Goal: Use online tool/utility: Utilize a website feature to perform a specific function

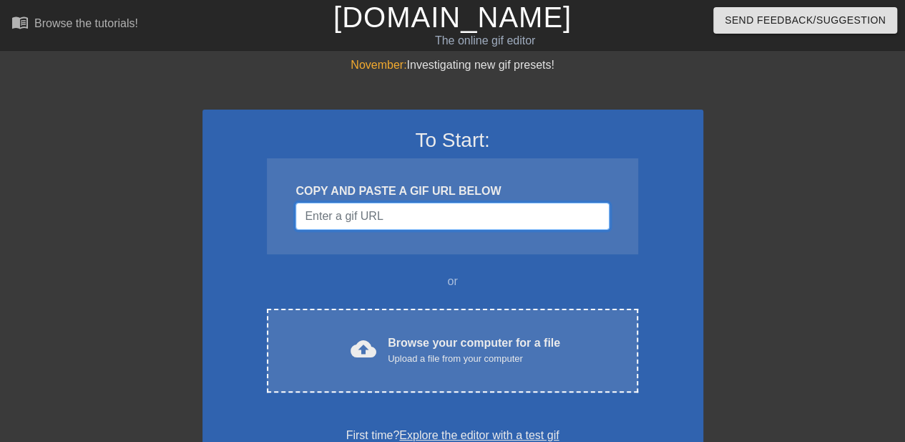
click at [417, 210] on input "Username" at bounding box center [452, 216] width 313 height 27
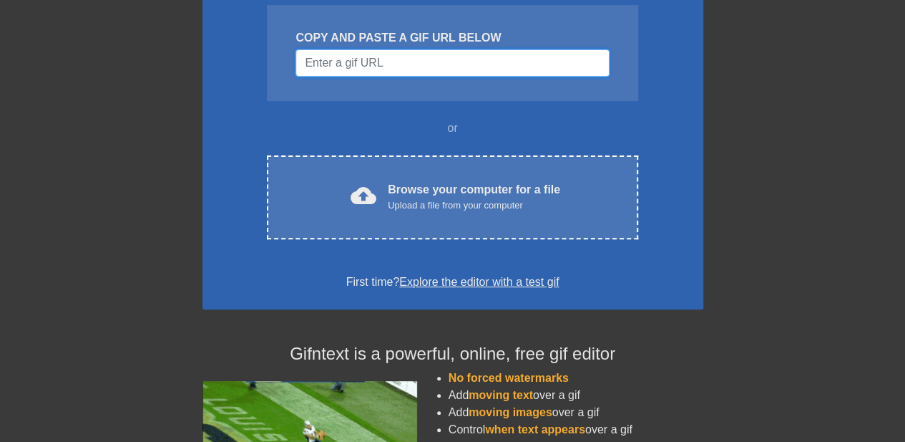
scroll to position [154, 0]
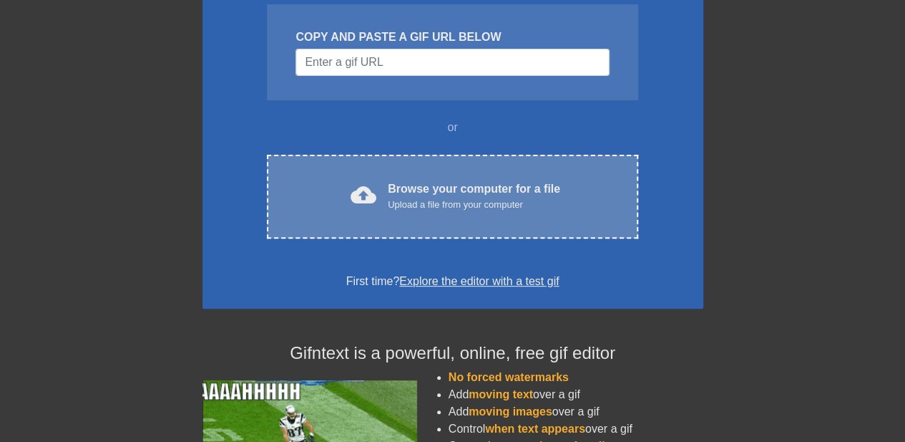
click at [429, 200] on div "Upload a file from your computer" at bounding box center [474, 205] width 172 height 14
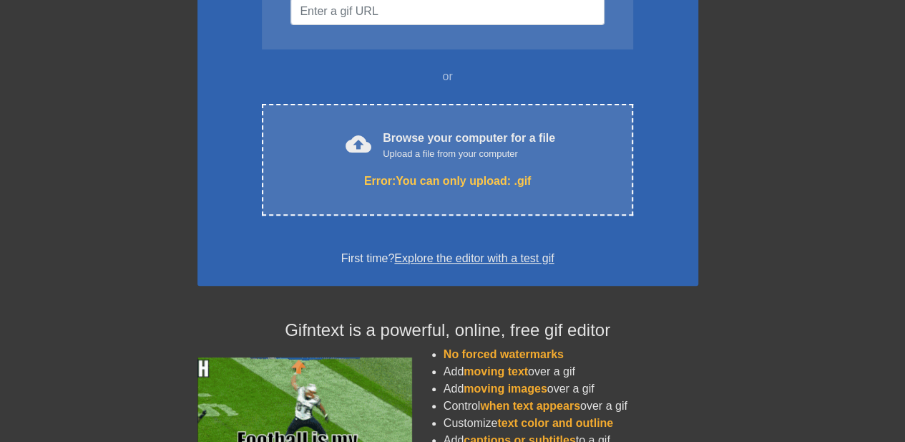
scroll to position [205, 4]
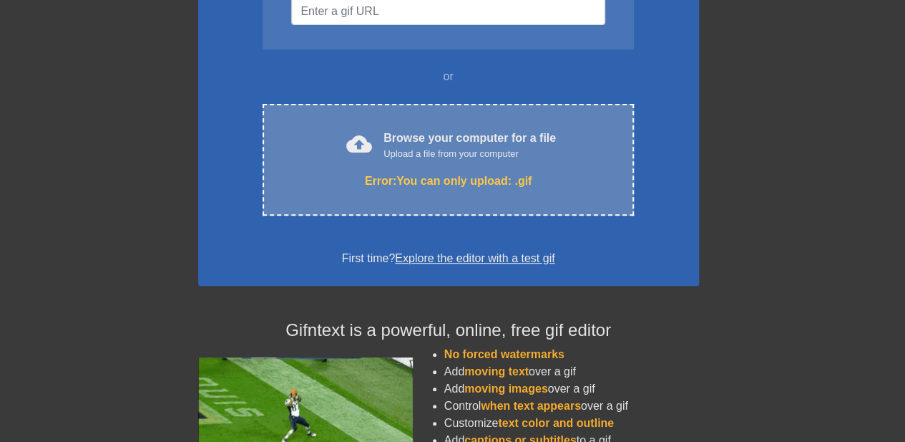
click at [574, 140] on div "cloud_upload Browse your computer for a file Upload a file from your computer" at bounding box center [448, 146] width 311 height 32
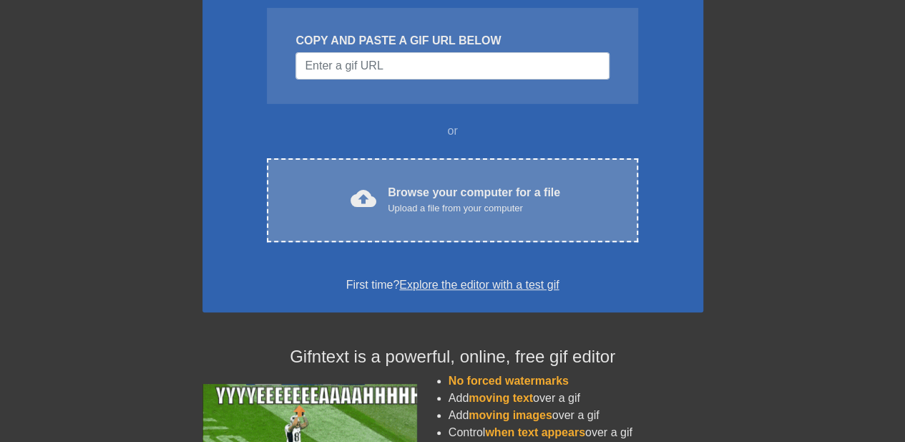
scroll to position [120, 0]
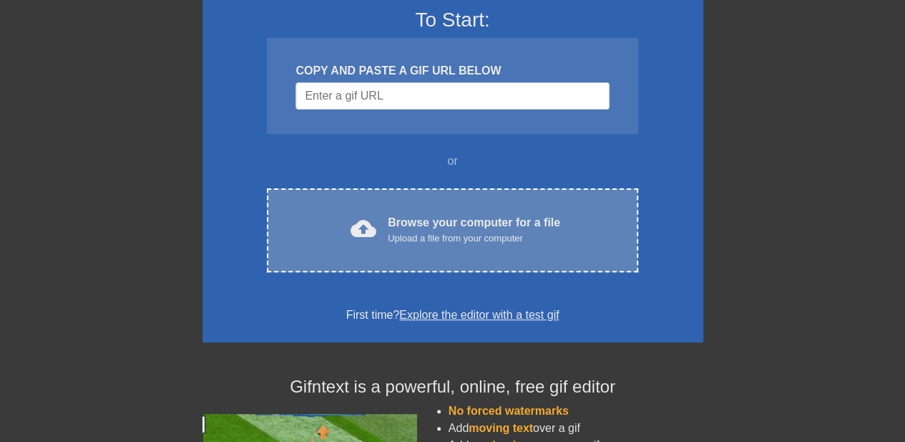
click at [479, 235] on div "Upload a file from your computer" at bounding box center [474, 238] width 172 height 14
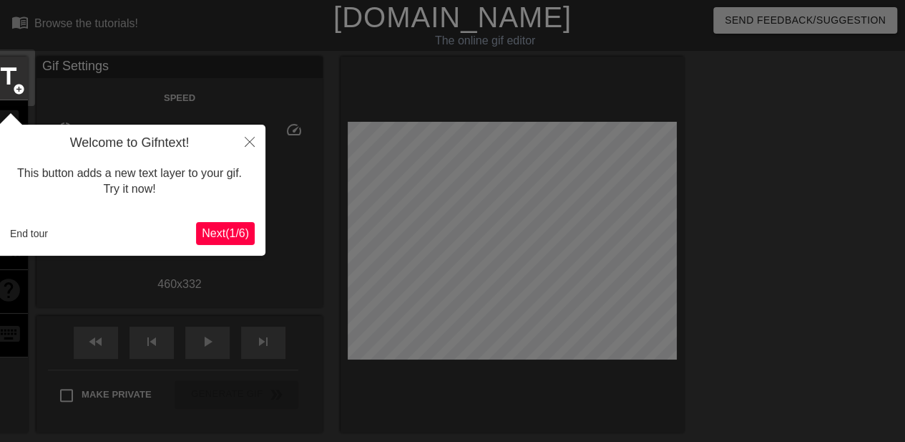
scroll to position [35, 0]
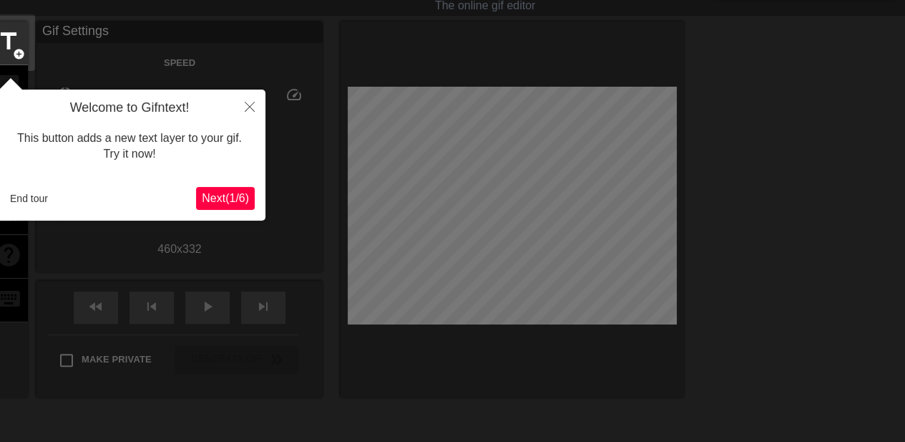
click at [215, 198] on span "Next ( 1 / 6 )" at bounding box center [225, 198] width 47 height 12
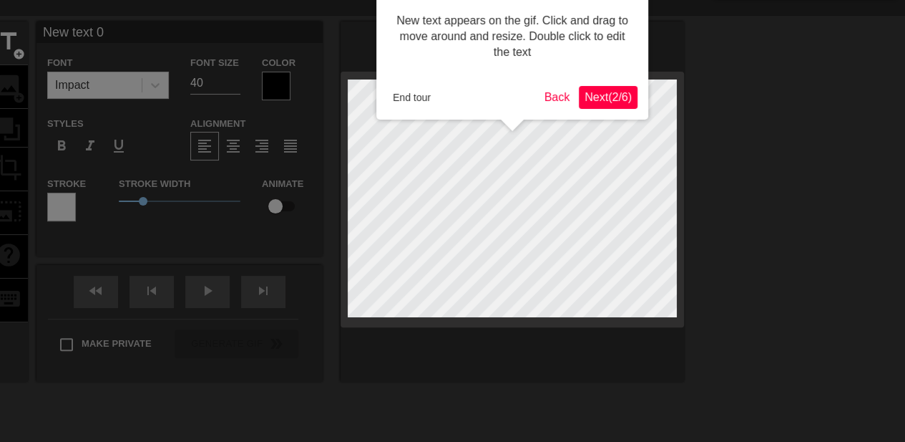
scroll to position [0, 0]
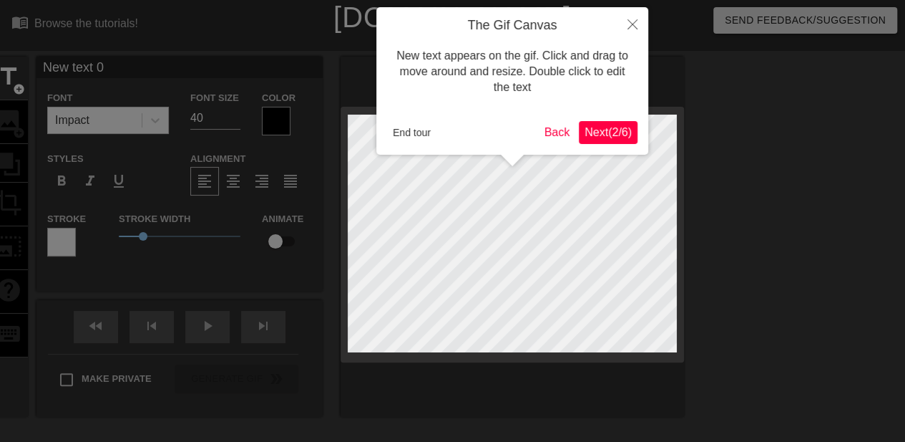
click at [215, 198] on div at bounding box center [452, 290] width 905 height 581
click at [633, 29] on icon "Close" at bounding box center [633, 24] width 10 height 10
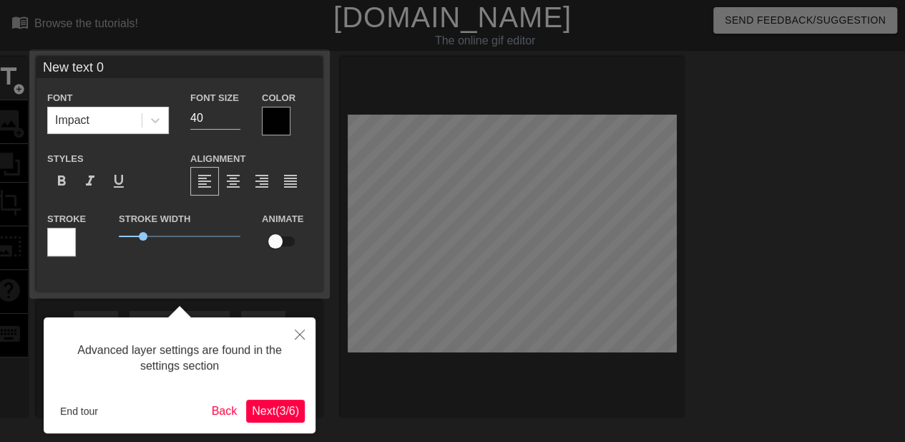
scroll to position [35, 0]
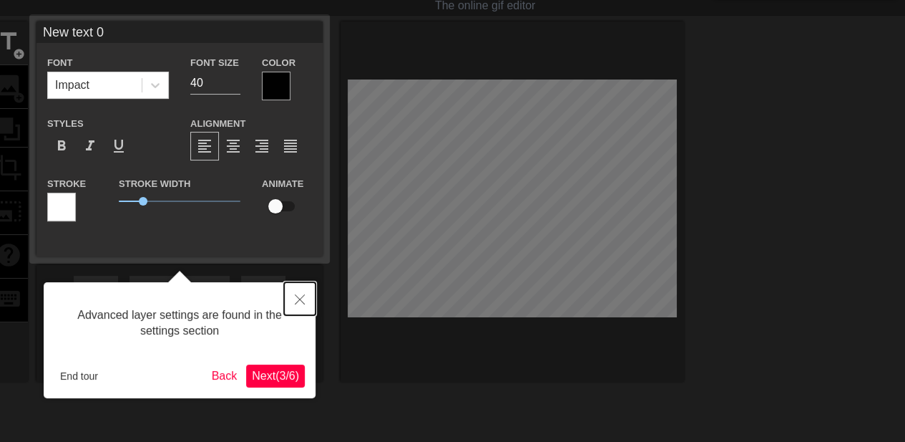
click at [301, 294] on button "Close" at bounding box center [299, 298] width 31 height 33
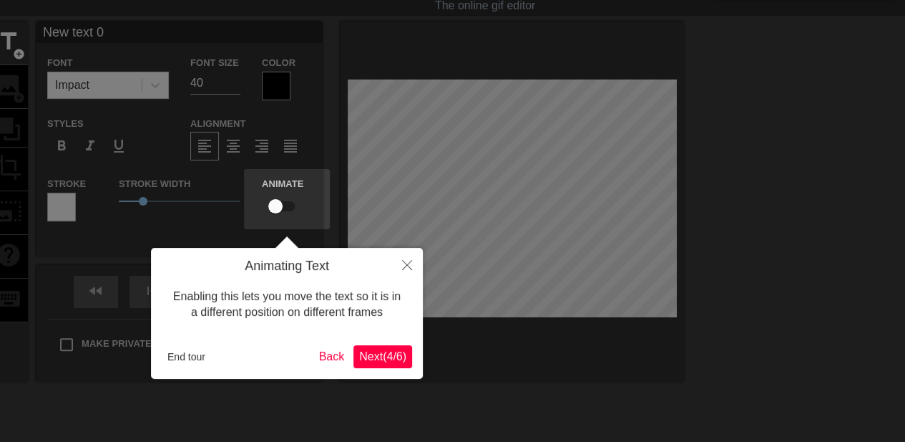
scroll to position [0, 0]
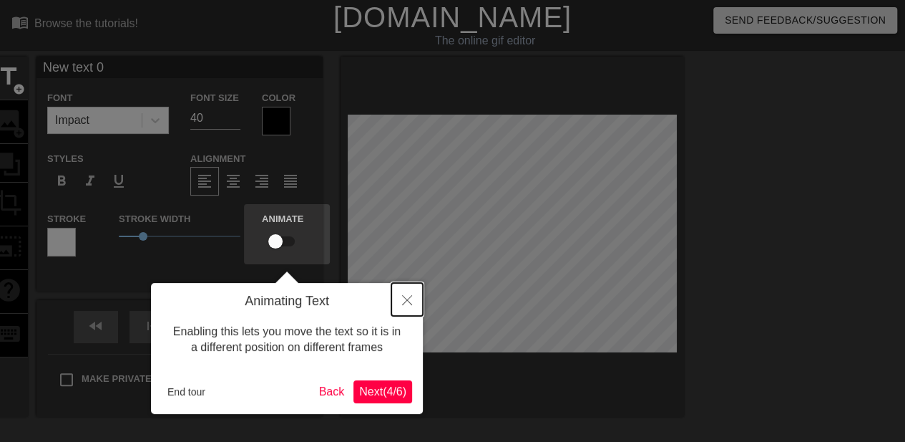
click at [406, 297] on icon "Close" at bounding box center [407, 300] width 10 height 10
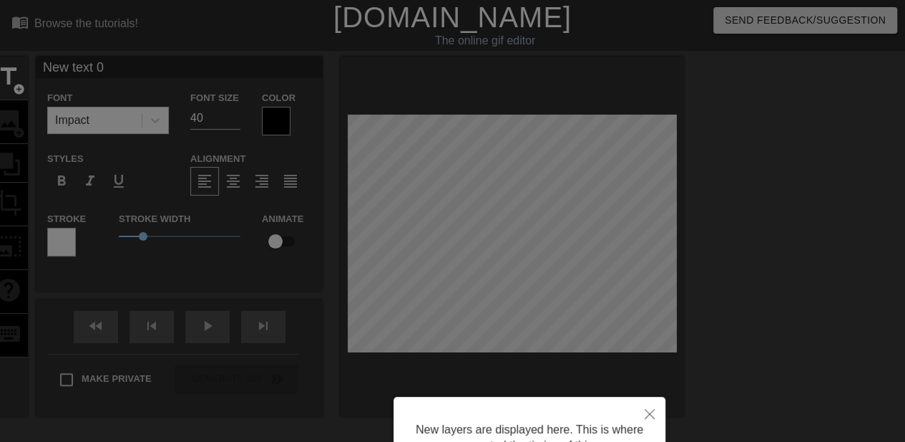
scroll to position [142, 0]
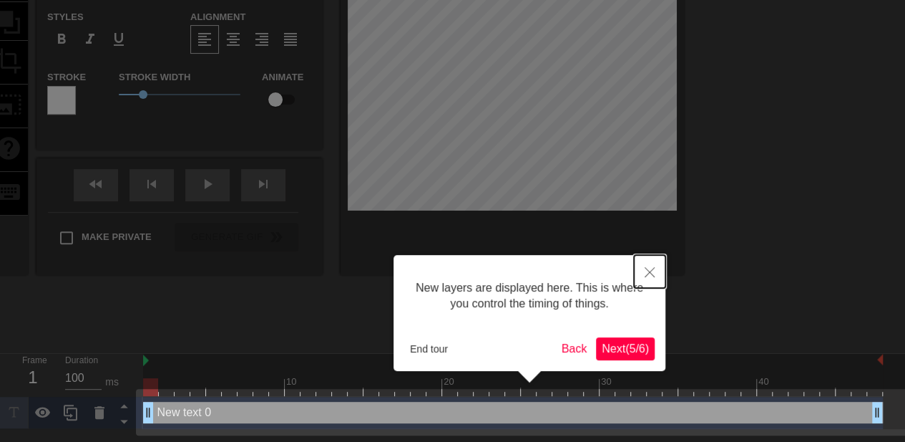
click at [651, 273] on icon "Close" at bounding box center [650, 272] width 10 height 10
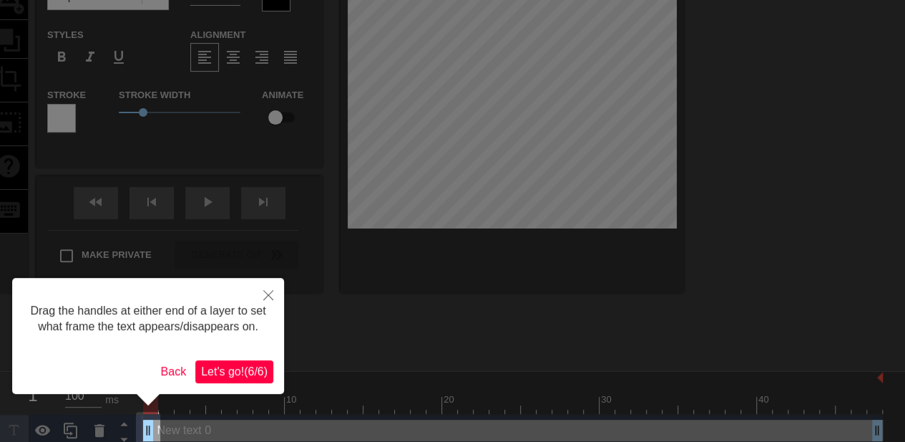
scroll to position [136, 0]
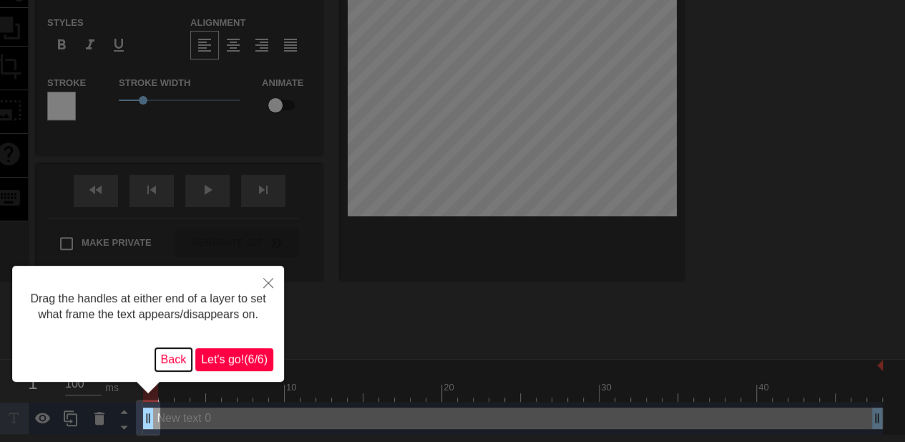
click at [175, 359] on button "Back" at bounding box center [173, 359] width 37 height 23
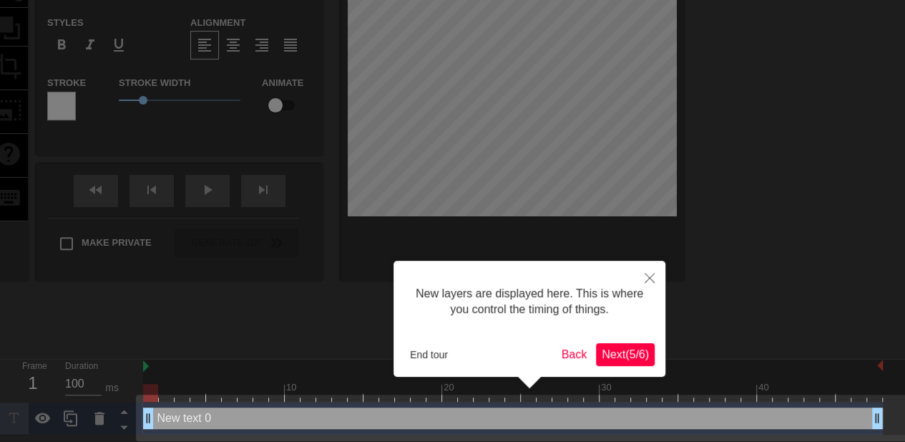
scroll to position [142, 0]
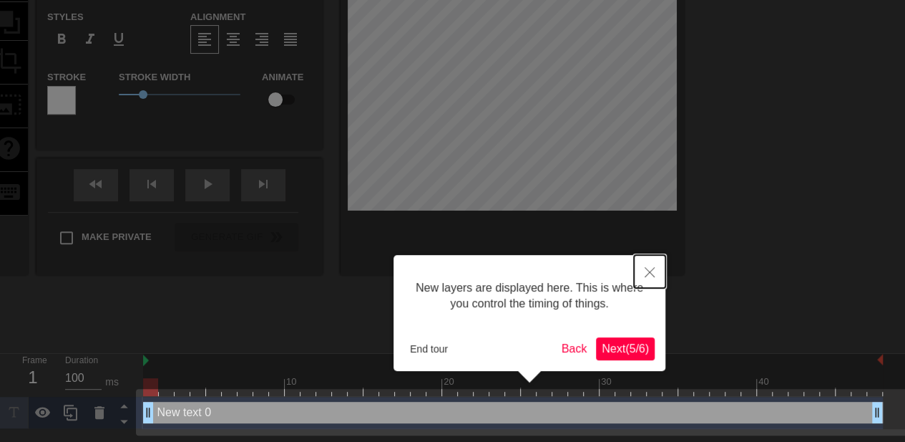
click at [656, 270] on button "Close" at bounding box center [649, 271] width 31 height 33
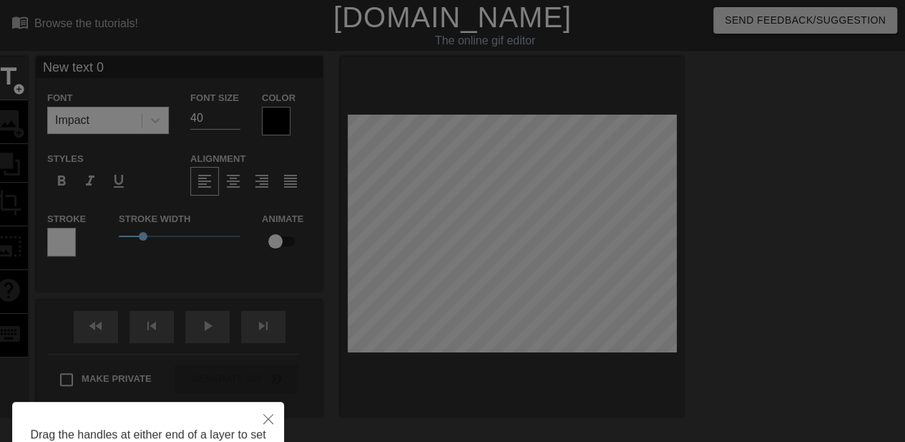
scroll to position [136, 0]
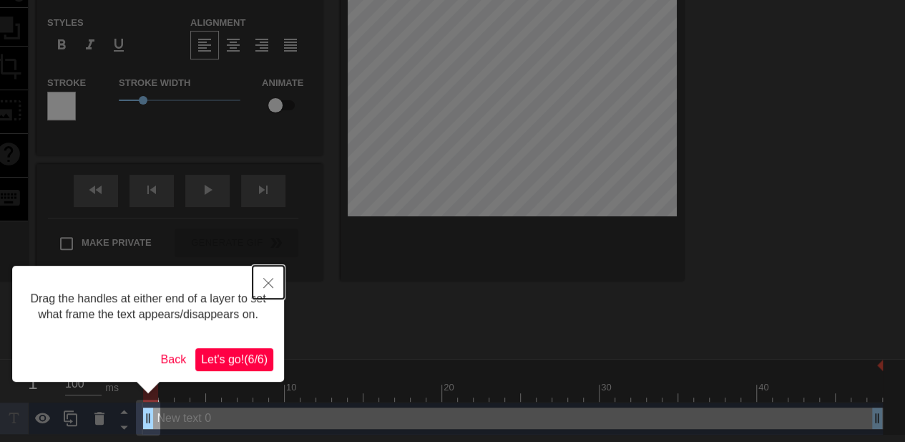
click at [271, 281] on icon "Close" at bounding box center [268, 283] width 10 height 10
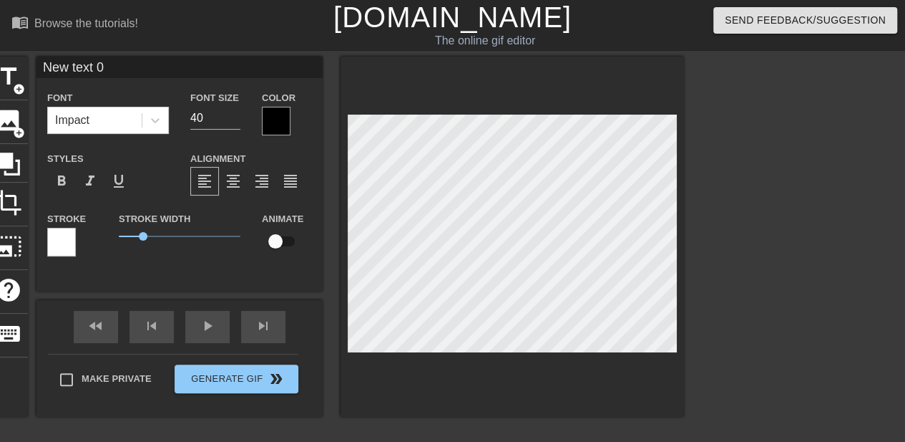
scroll to position [2, 1]
click at [58, 241] on div at bounding box center [61, 242] width 29 height 29
click at [288, 266] on div "Animate" at bounding box center [287, 239] width 72 height 59
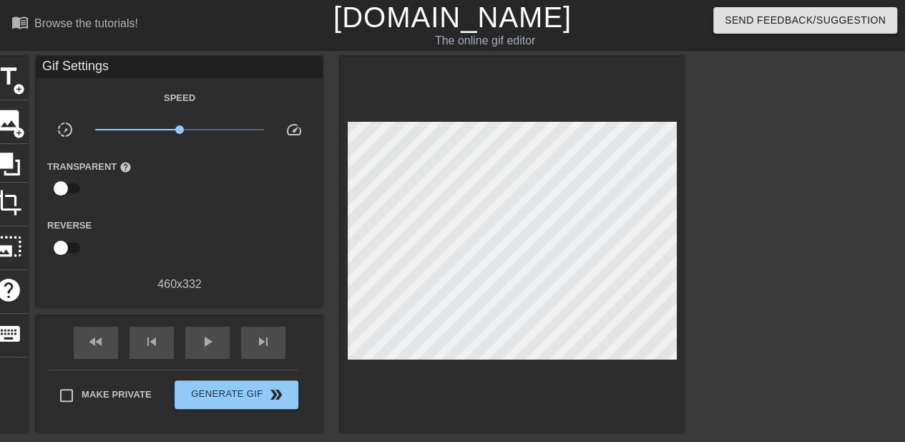
click at [200, 294] on div "Gif Settings Speed slow_motion_video x1.00 speed Transparent help Reverse 460 x…" at bounding box center [179, 245] width 286 height 376
click at [62, 182] on input "checkbox" at bounding box center [61, 188] width 82 height 27
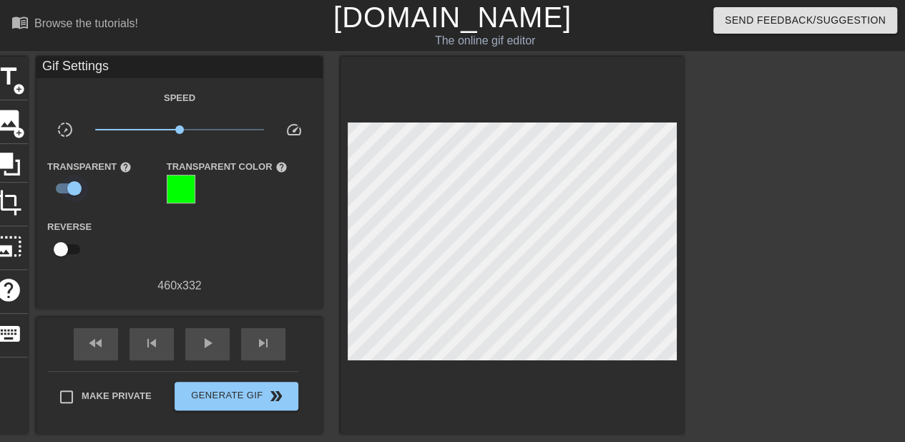
click at [67, 188] on input "checkbox" at bounding box center [75, 188] width 82 height 27
checkbox input "false"
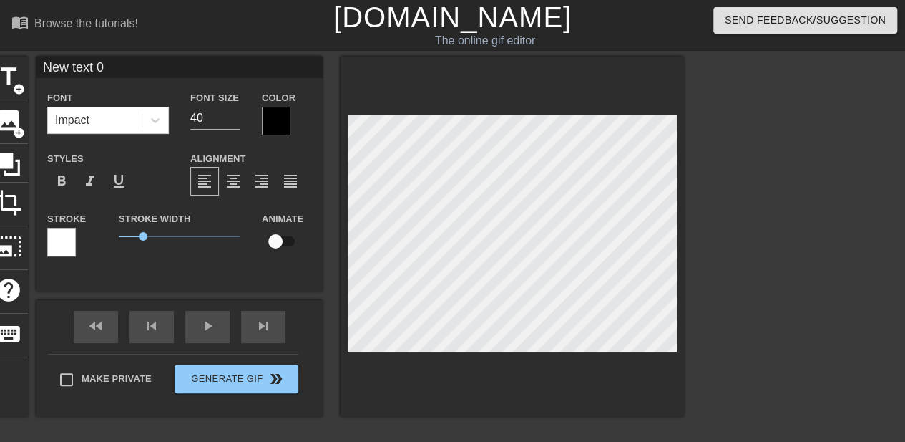
scroll to position [2, 4]
type input "A"
type textarea "A"
type input "Ay"
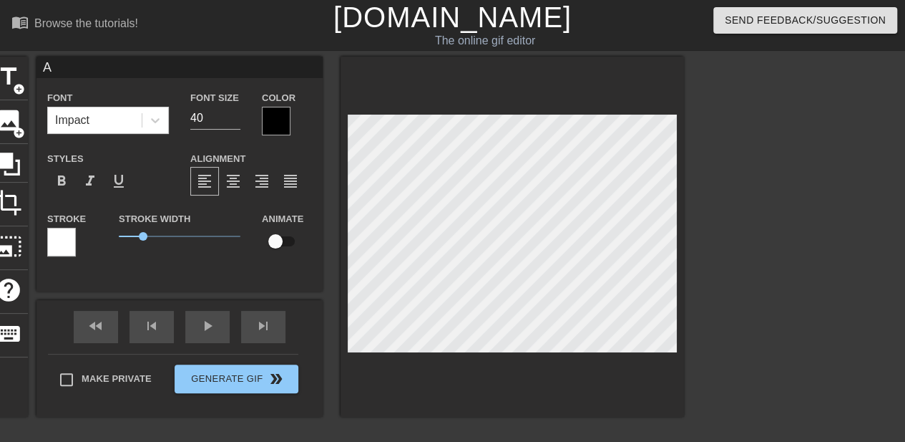
type textarea "Ay"
type input "Aye"
type textarea "Aye"
type input "Ayes"
type textarea "[PERSON_NAME]"
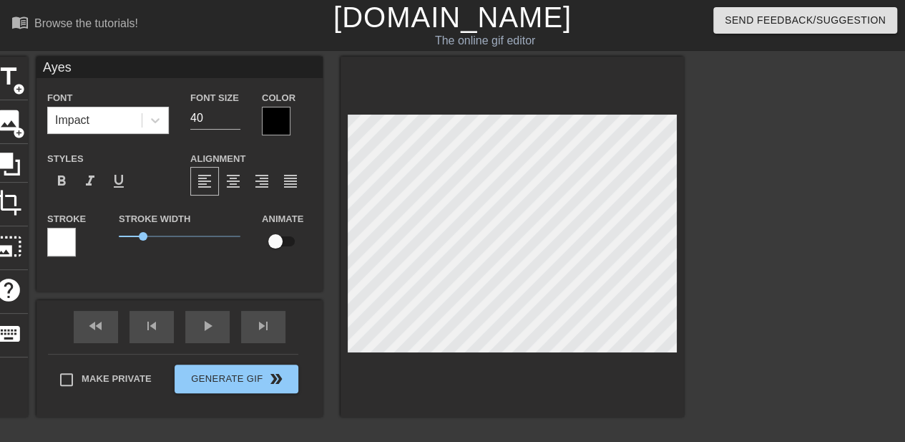
type input "[PERSON_NAME]"
type textarea "[PERSON_NAME]"
type input "[PERSON_NAME]"
type textarea "[PERSON_NAME]"
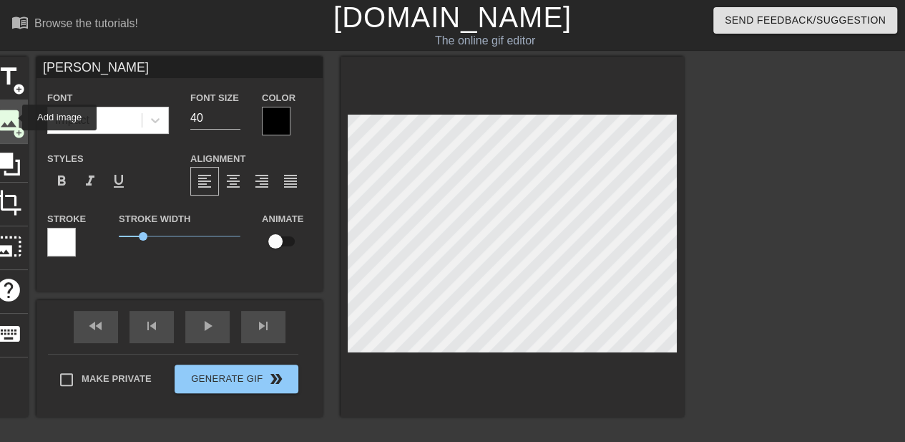
click at [7, 110] on span "image" at bounding box center [8, 120] width 27 height 27
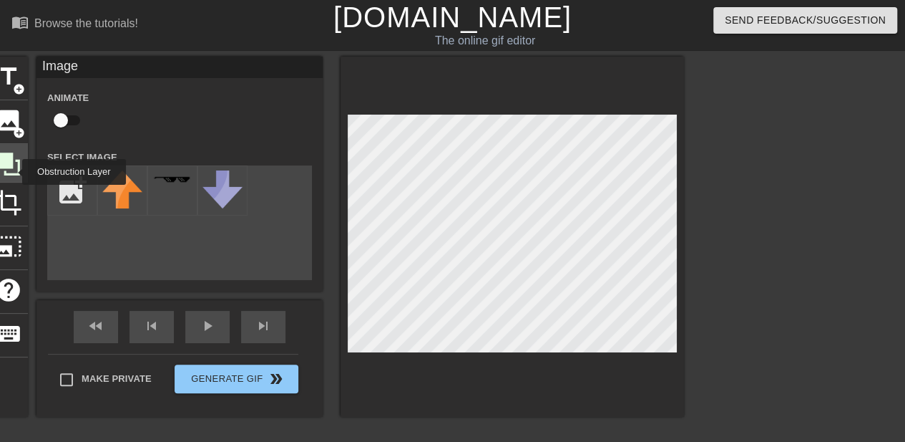
click at [13, 170] on icon at bounding box center [8, 163] width 23 height 23
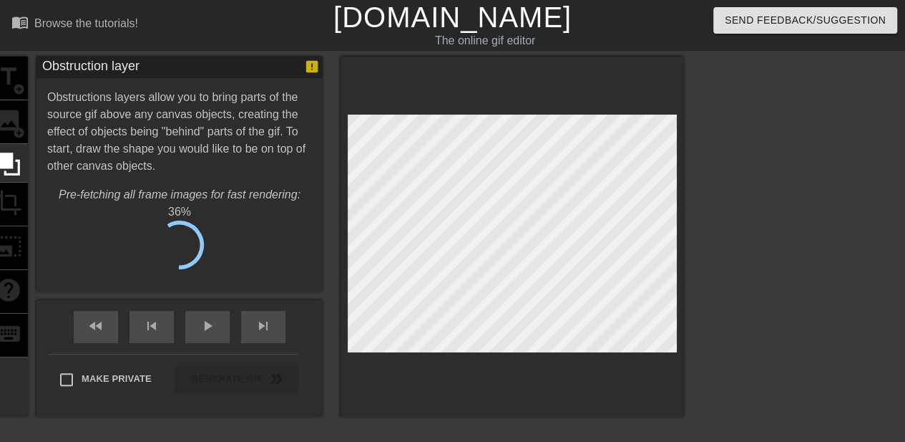
click at [16, 193] on div "title add_circle image add_circle crop photo_size_select_large help keyboard" at bounding box center [8, 237] width 39 height 360
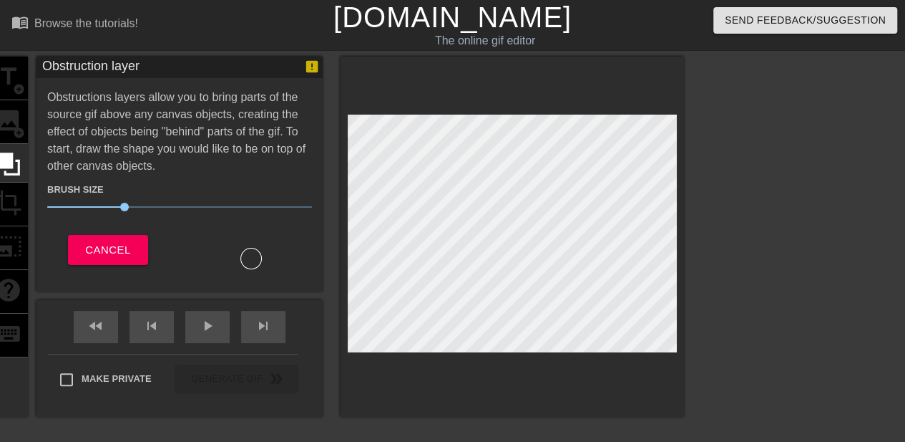
click at [3, 92] on div "title add_circle image add_circle crop photo_size_select_large help keyboard" at bounding box center [8, 237] width 39 height 360
click at [0, 200] on div "title add_circle image add_circle crop photo_size_select_large help keyboard" at bounding box center [8, 237] width 39 height 360
click at [31, 223] on div "title add_circle image add_circle crop photo_size_select_large help keyboard Ob…" at bounding box center [336, 237] width 695 height 360
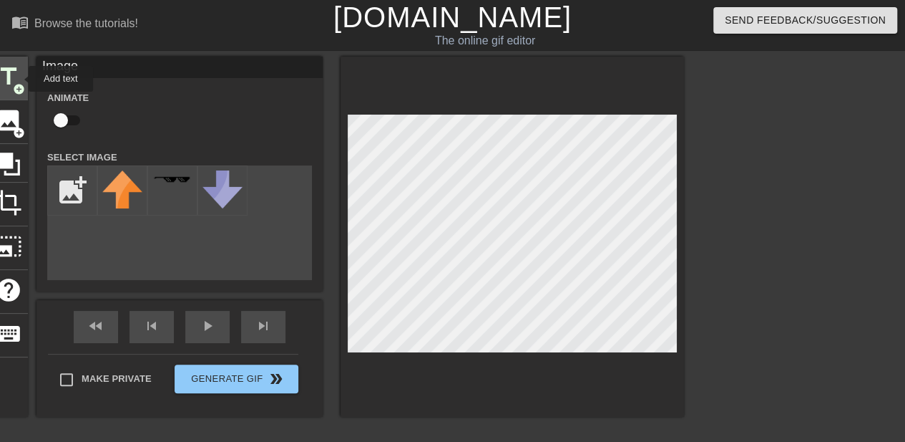
click at [14, 78] on span "title" at bounding box center [8, 76] width 27 height 27
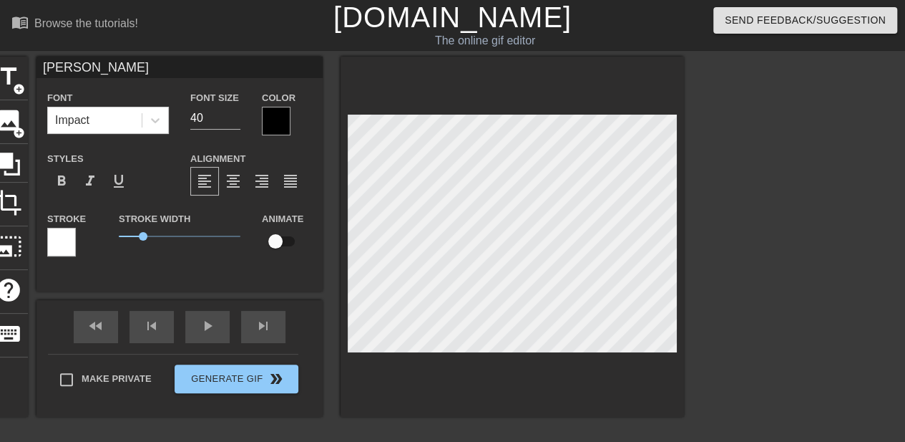
scroll to position [1, 1]
click at [622, 112] on div at bounding box center [513, 237] width 344 height 360
click at [727, 161] on div at bounding box center [808, 271] width 215 height 429
click at [155, 119] on icon at bounding box center [155, 120] width 14 height 14
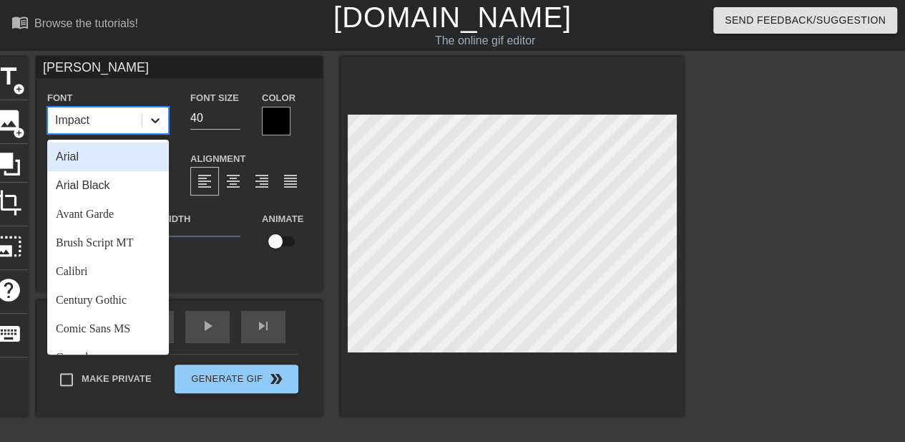
click at [155, 119] on icon at bounding box center [155, 120] width 14 height 14
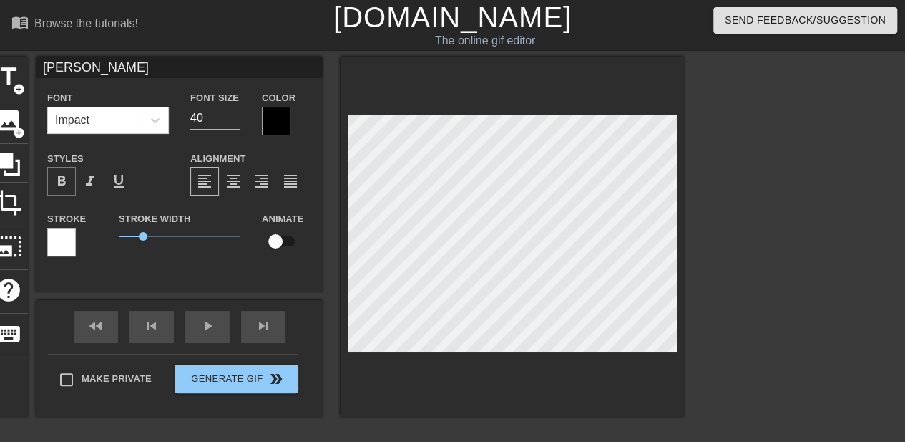
click at [64, 181] on span "format_bold" at bounding box center [61, 180] width 17 height 17
click at [39, 180] on div "Styles format_bold format_italic format_underline" at bounding box center [107, 173] width 143 height 47
click at [57, 186] on span "format_bold" at bounding box center [61, 180] width 17 height 17
click at [284, 243] on input "checkbox" at bounding box center [276, 241] width 82 height 27
click at [284, 243] on input "checkbox" at bounding box center [289, 241] width 82 height 27
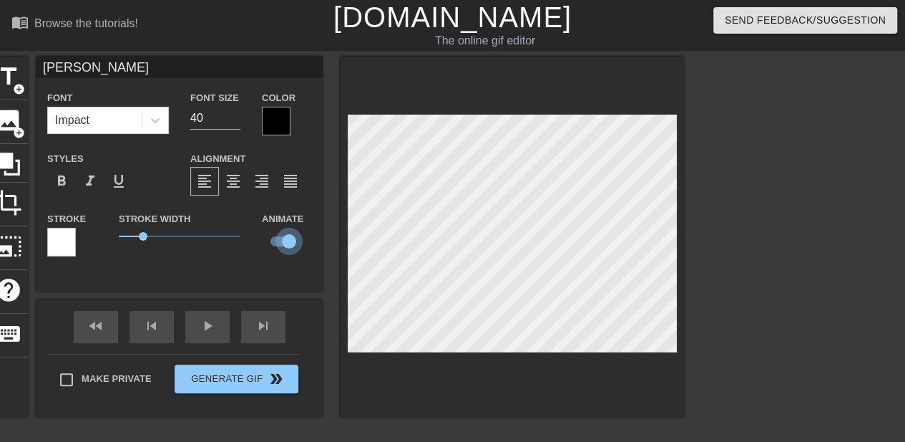
checkbox input "false"
click at [13, 246] on span "photo_size_select_large" at bounding box center [8, 246] width 27 height 27
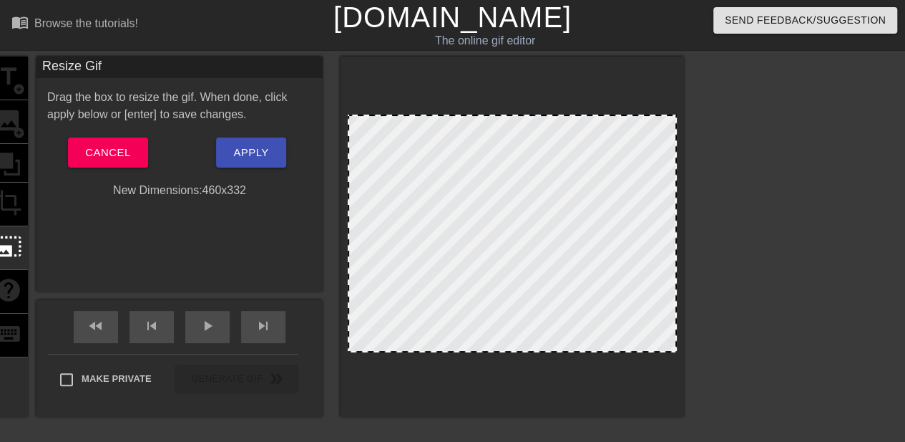
click at [18, 214] on div "title add_circle image add_circle crop photo_size_select_large help keyboard" at bounding box center [8, 237] width 39 height 360
click at [0, 190] on div "title add_circle image add_circle crop photo_size_select_large help keyboard" at bounding box center [8, 237] width 39 height 360
click at [131, 148] on button "Cancel" at bounding box center [107, 152] width 79 height 30
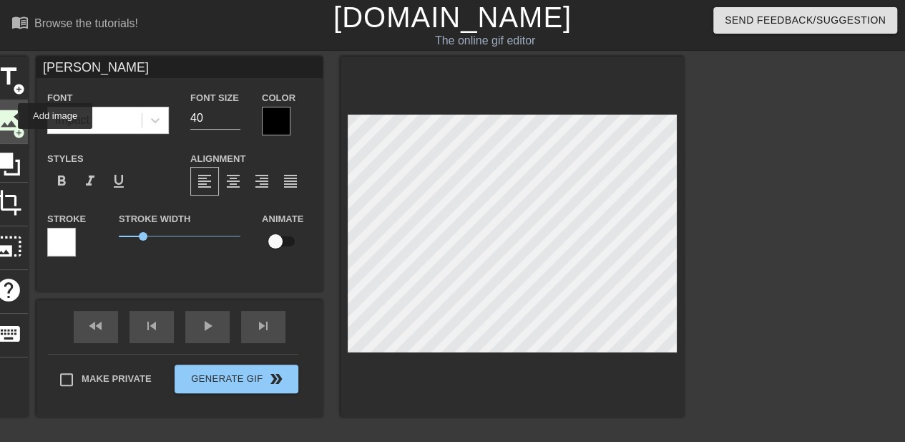
drag, startPoint x: 14, startPoint y: 150, endPoint x: 9, endPoint y: 116, distance: 34.8
click at [9, 116] on span "image" at bounding box center [8, 120] width 27 height 27
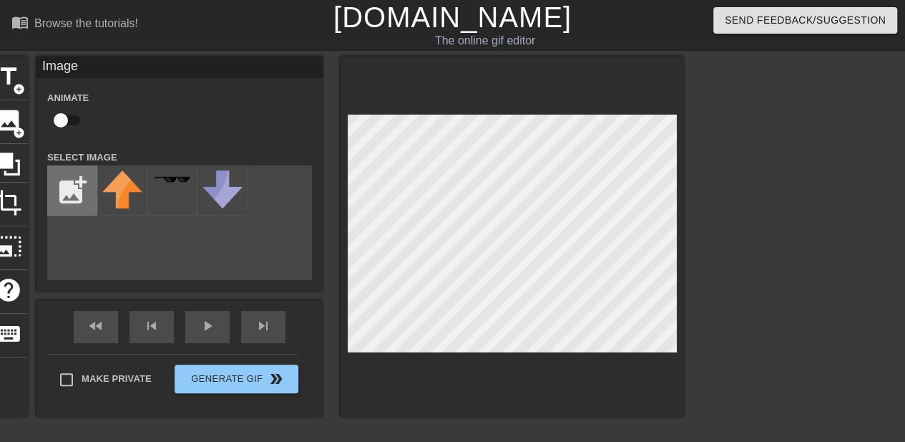
click at [70, 183] on input "file" at bounding box center [72, 190] width 49 height 49
click at [74, 193] on input "file" at bounding box center [72, 190] width 49 height 49
click at [74, 187] on input "file" at bounding box center [72, 190] width 49 height 49
